Goal: Task Accomplishment & Management: Use online tool/utility

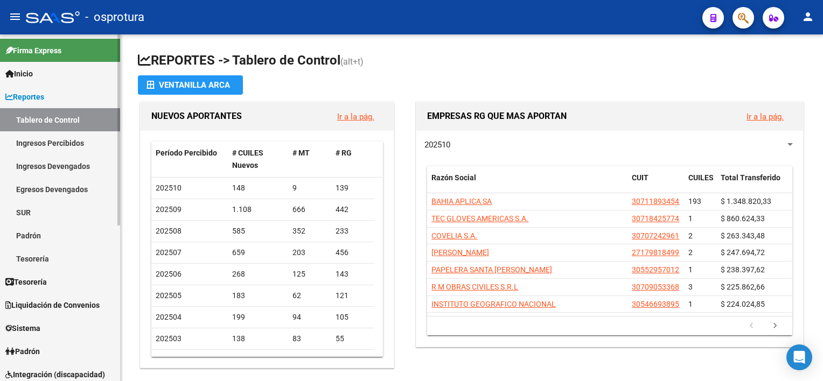
click at [41, 298] on link "Liquidación de Convenios" at bounding box center [60, 304] width 120 height 23
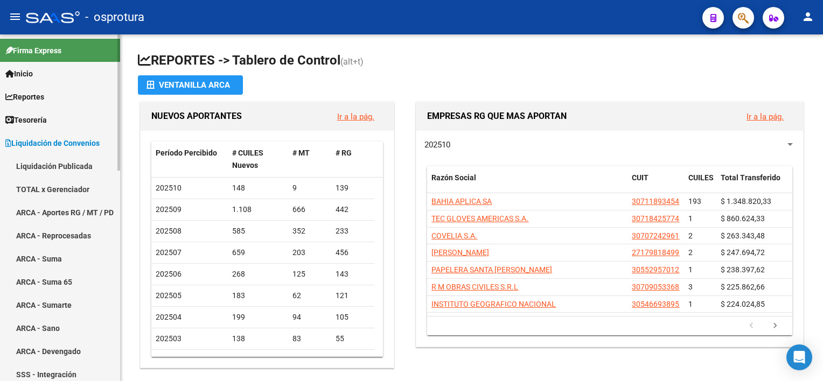
click at [71, 184] on link "TOTAL x Gerenciador" at bounding box center [60, 189] width 120 height 23
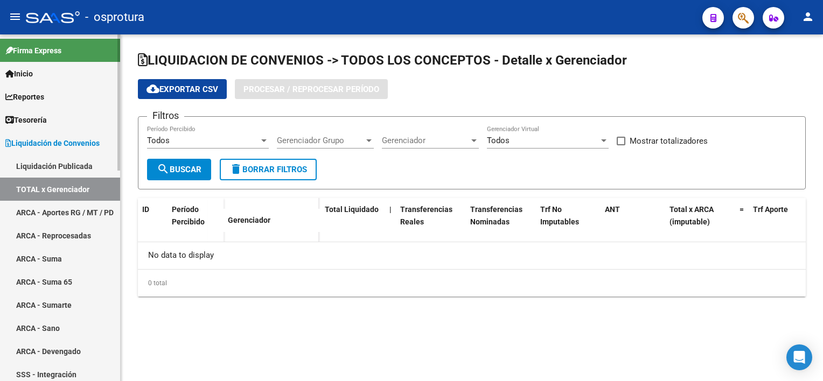
checkbox input "true"
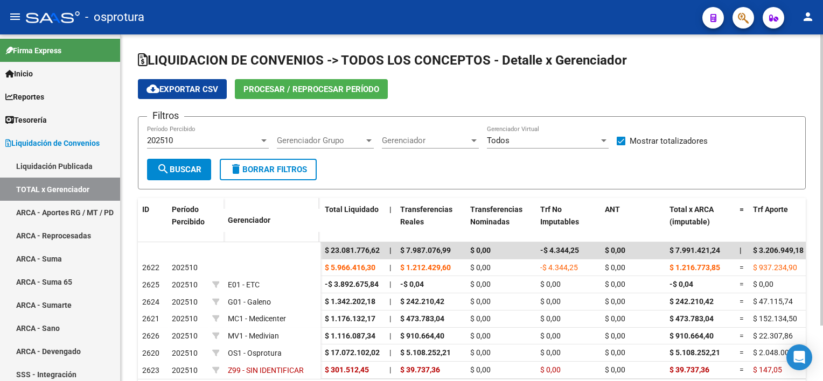
click at [382, 87] on button "Procesar / Reprocesar período" at bounding box center [311, 89] width 153 height 20
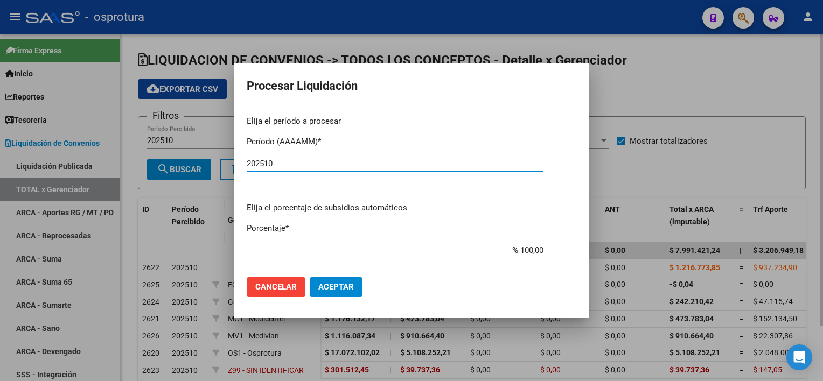
type input "202510"
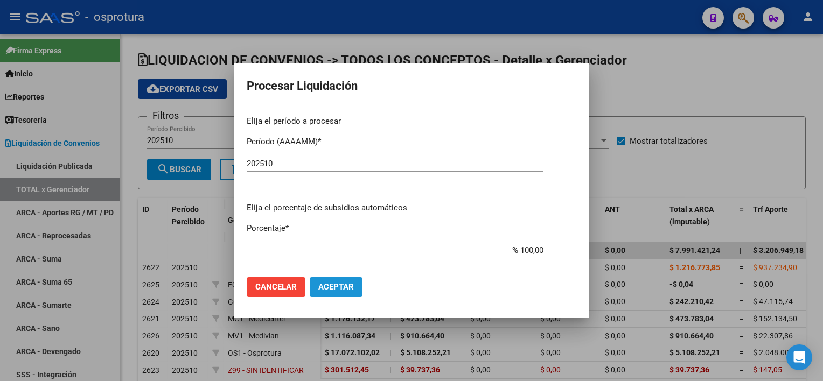
click at [332, 282] on span "Aceptar" at bounding box center [336, 287] width 36 height 10
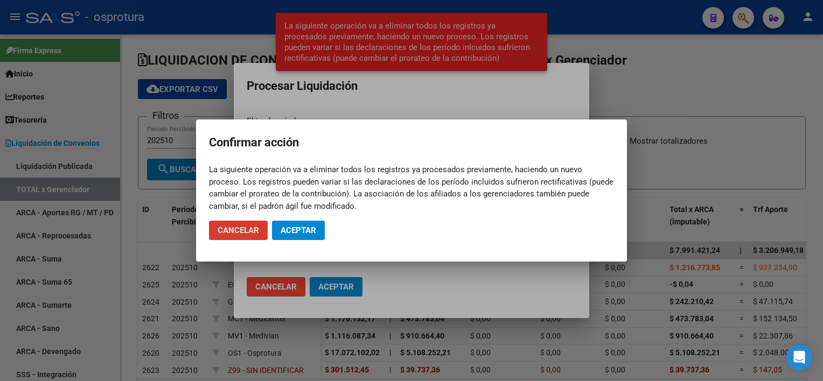
click at [307, 235] on button "Aceptar" at bounding box center [298, 230] width 53 height 19
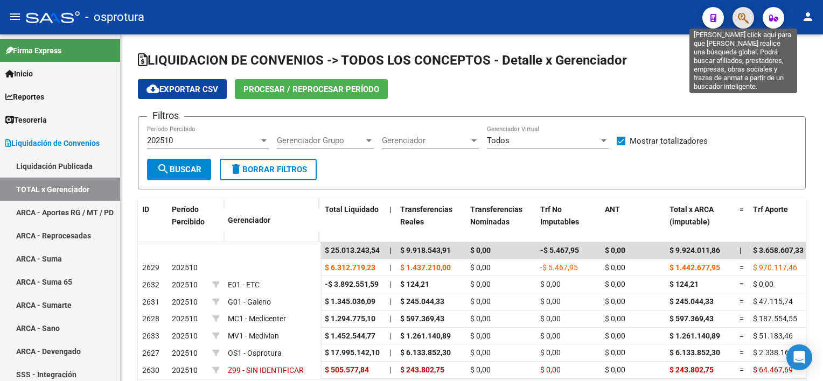
click at [741, 13] on icon "button" at bounding box center [742, 18] width 11 height 12
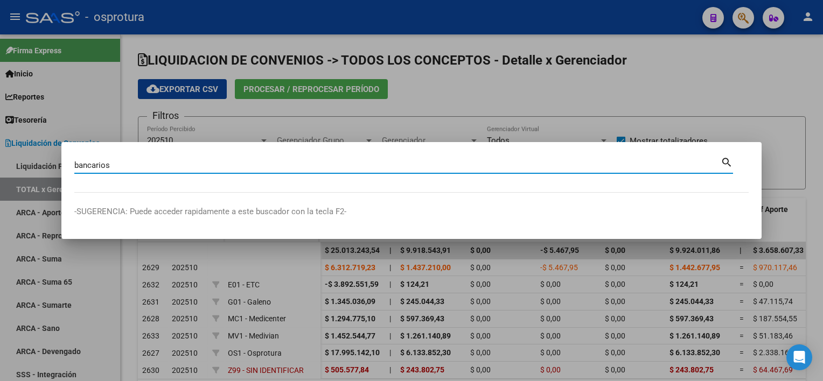
type input "bancarios"
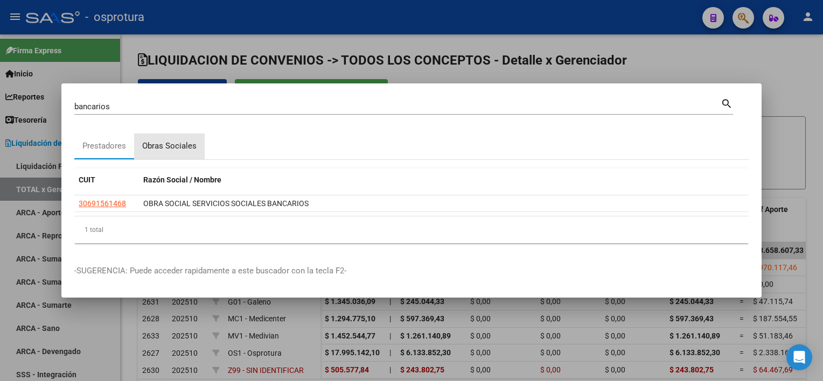
click at [192, 146] on div "Obras Sociales" at bounding box center [169, 146] width 54 height 12
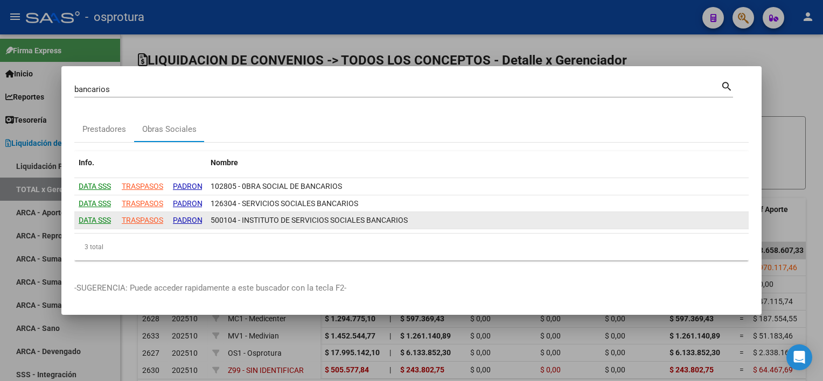
click at [161, 220] on div "TRASPASOS" at bounding box center [142, 220] width 41 height 12
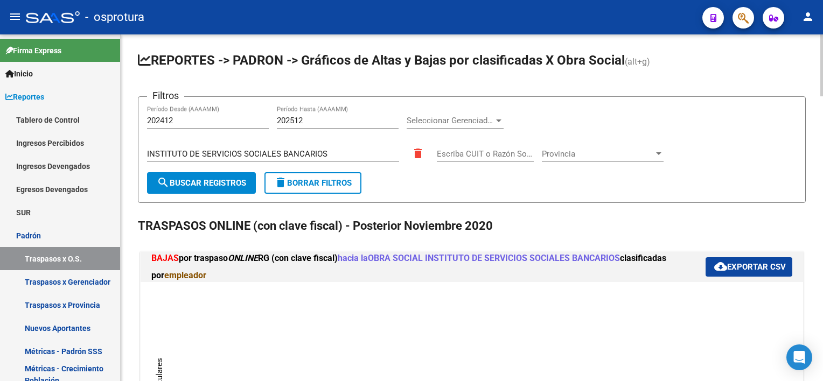
click at [692, 84] on app-list-header "REPORTES -> [PERSON_NAME] -> Gráficos de Altas y Bajas por clasificadas X Obra …" at bounding box center [472, 127] width 668 height 151
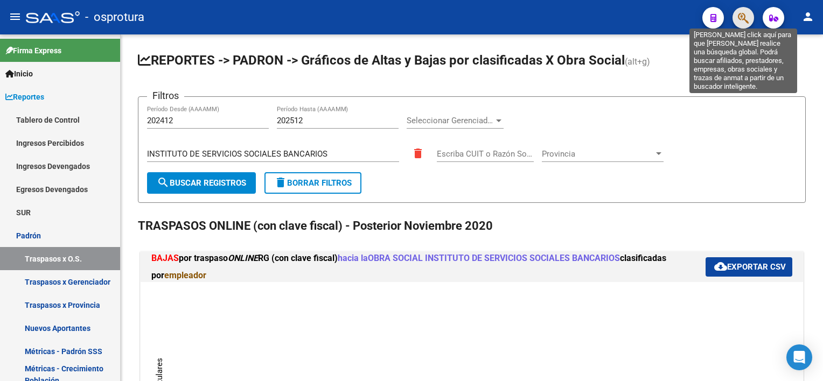
click at [742, 22] on icon "button" at bounding box center [742, 18] width 11 height 12
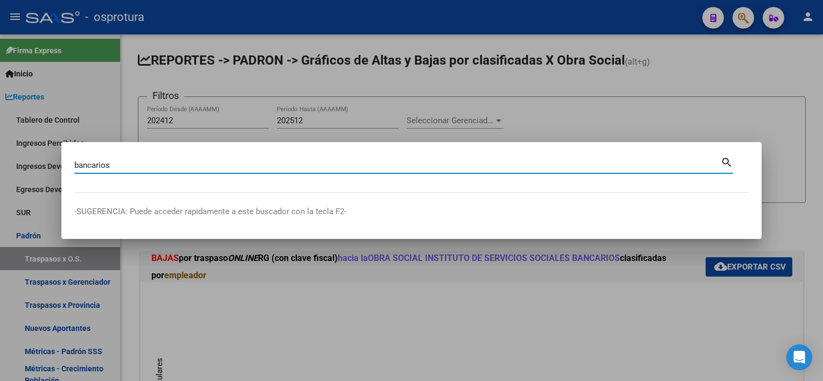
type input "bancarios"
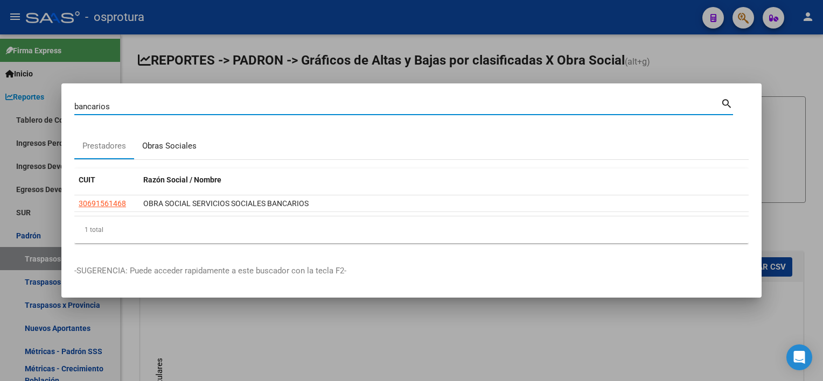
click at [161, 149] on div "Obras Sociales" at bounding box center [169, 146] width 54 height 12
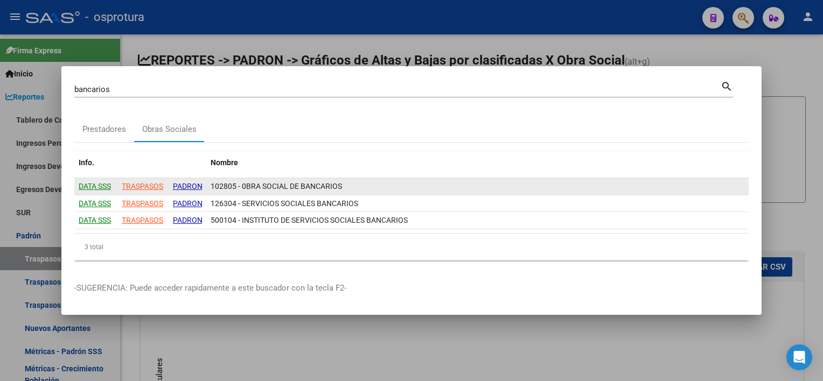
click at [184, 191] on input "PADRON" at bounding box center [188, 186] width 30 height 12
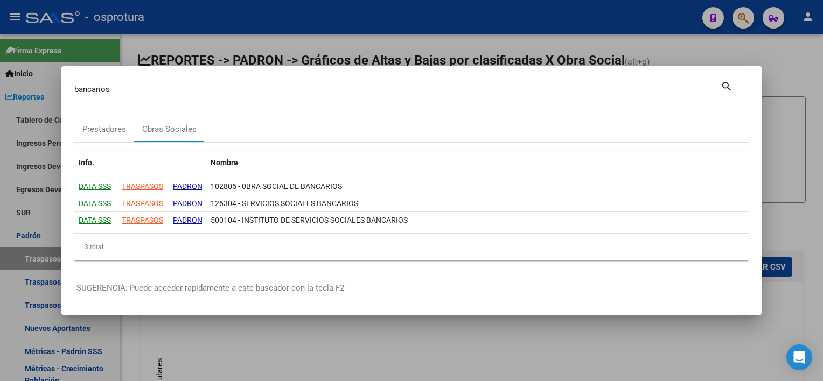
click at [690, 46] on div at bounding box center [411, 190] width 823 height 381
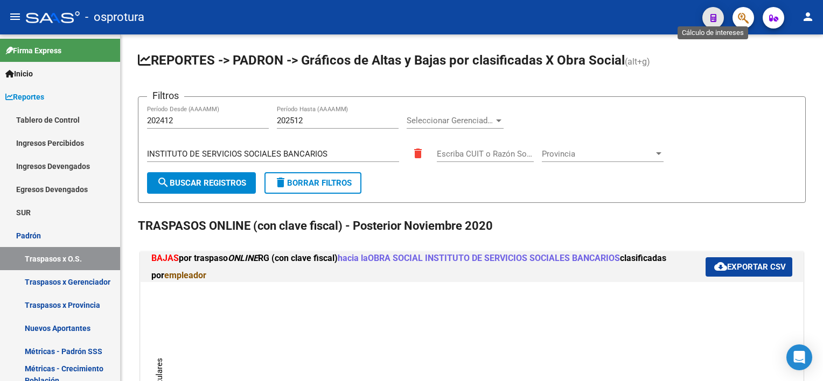
click at [711, 22] on icon "button" at bounding box center [713, 18] width 6 height 8
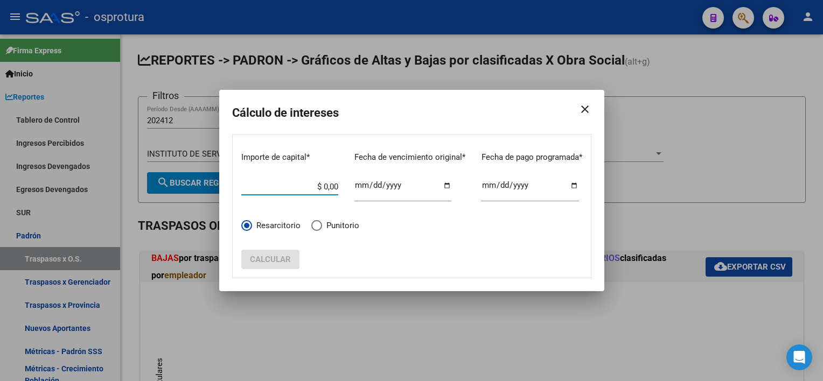
click at [584, 112] on mat-icon "close" at bounding box center [581, 109] width 22 height 30
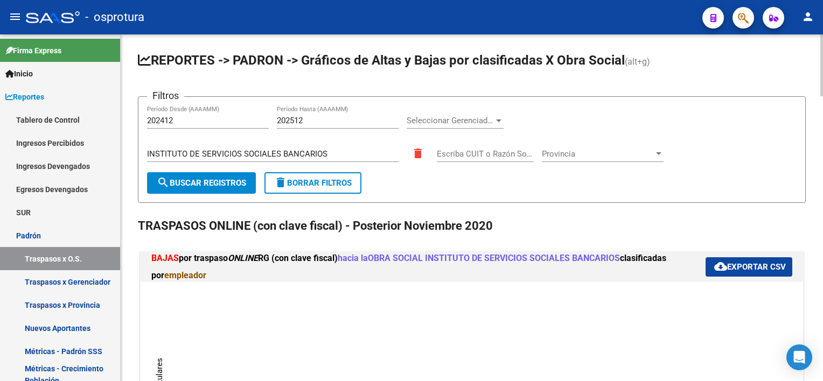
click at [731, 92] on app-list-header "REPORTES -> [PERSON_NAME] -> Gráficos de Altas y Bajas por clasificadas X Obra …" at bounding box center [472, 127] width 668 height 151
